Goal: Navigation & Orientation: Find specific page/section

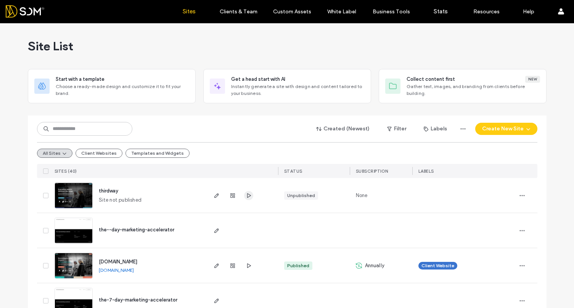
click at [249, 198] on span "button" at bounding box center [248, 195] width 9 height 9
click at [245, 194] on icon "button" at bounding box center [248, 196] width 6 height 6
